Goal: Check status: Check status

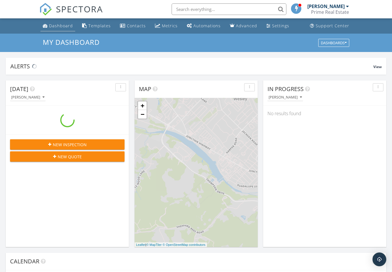
scroll to position [522, 392]
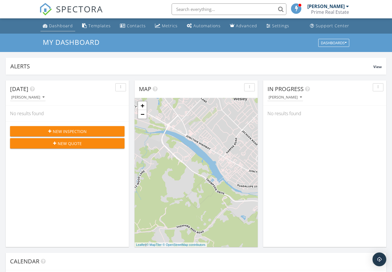
click at [60, 25] on div "Dashboard" at bounding box center [61, 25] width 24 height 5
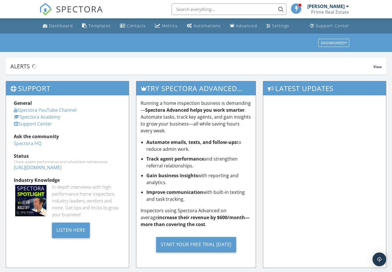
click at [203, 9] on input "text" at bounding box center [228, 8] width 115 height 11
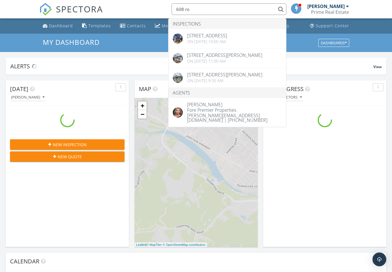
scroll to position [522, 392]
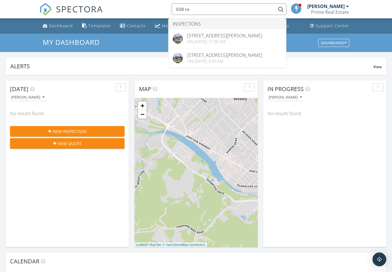
type input "608 ro"
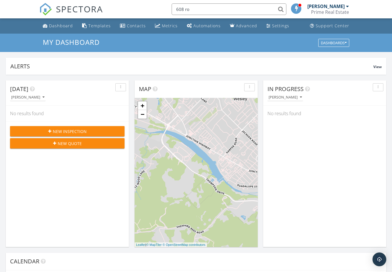
click at [223, 40] on h3 "My Dashboard" at bounding box center [196, 42] width 306 height 8
click at [208, 9] on input "608 ro" at bounding box center [228, 8] width 115 height 11
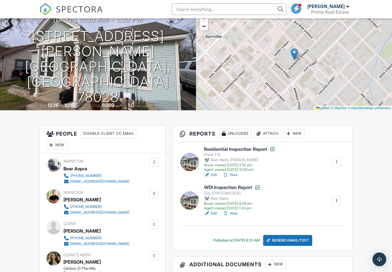
scroll to position [43, 0]
click at [234, 176] on link "View" at bounding box center [230, 175] width 15 height 6
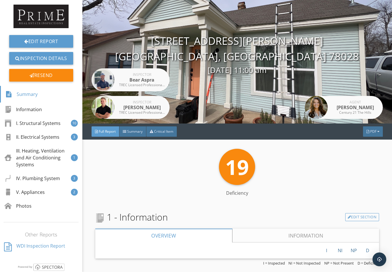
scroll to position [14, 0]
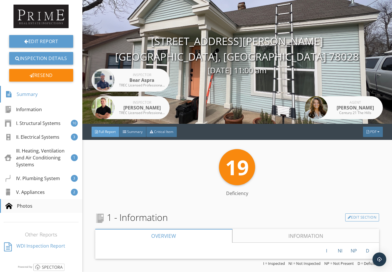
click at [31, 209] on div "Photos" at bounding box center [41, 206] width 82 height 14
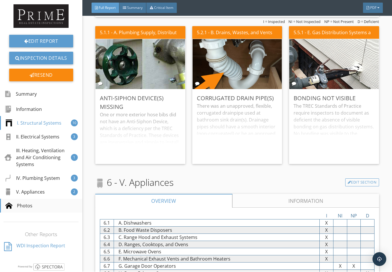
scroll to position [9, 0]
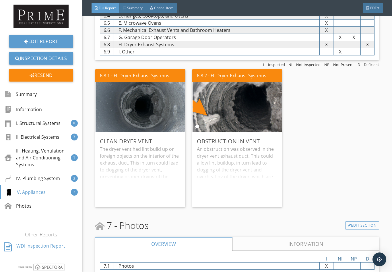
click at [295, 237] on link "Information" at bounding box center [305, 244] width 147 height 14
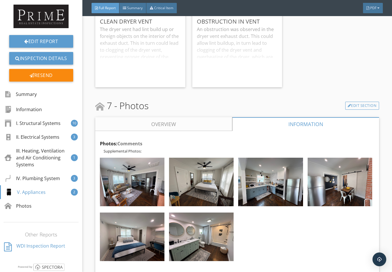
scroll to position [1878, 0]
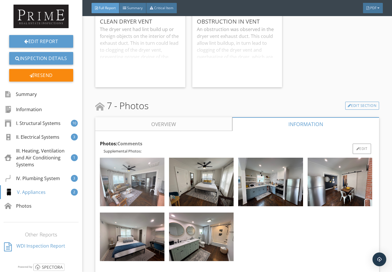
click at [142, 185] on img at bounding box center [132, 181] width 65 height 48
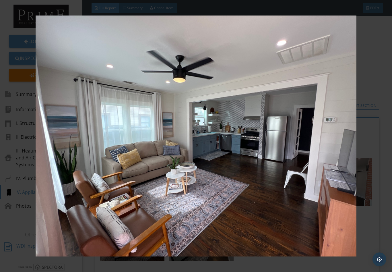
click at [372, 161] on img at bounding box center [196, 135] width 355 height 241
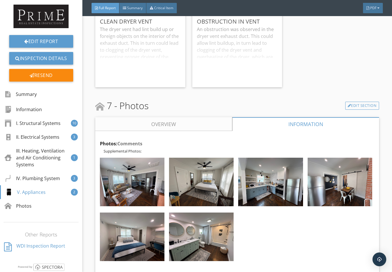
scroll to position [9, 0]
